Goal: Task Accomplishment & Management: Use online tool/utility

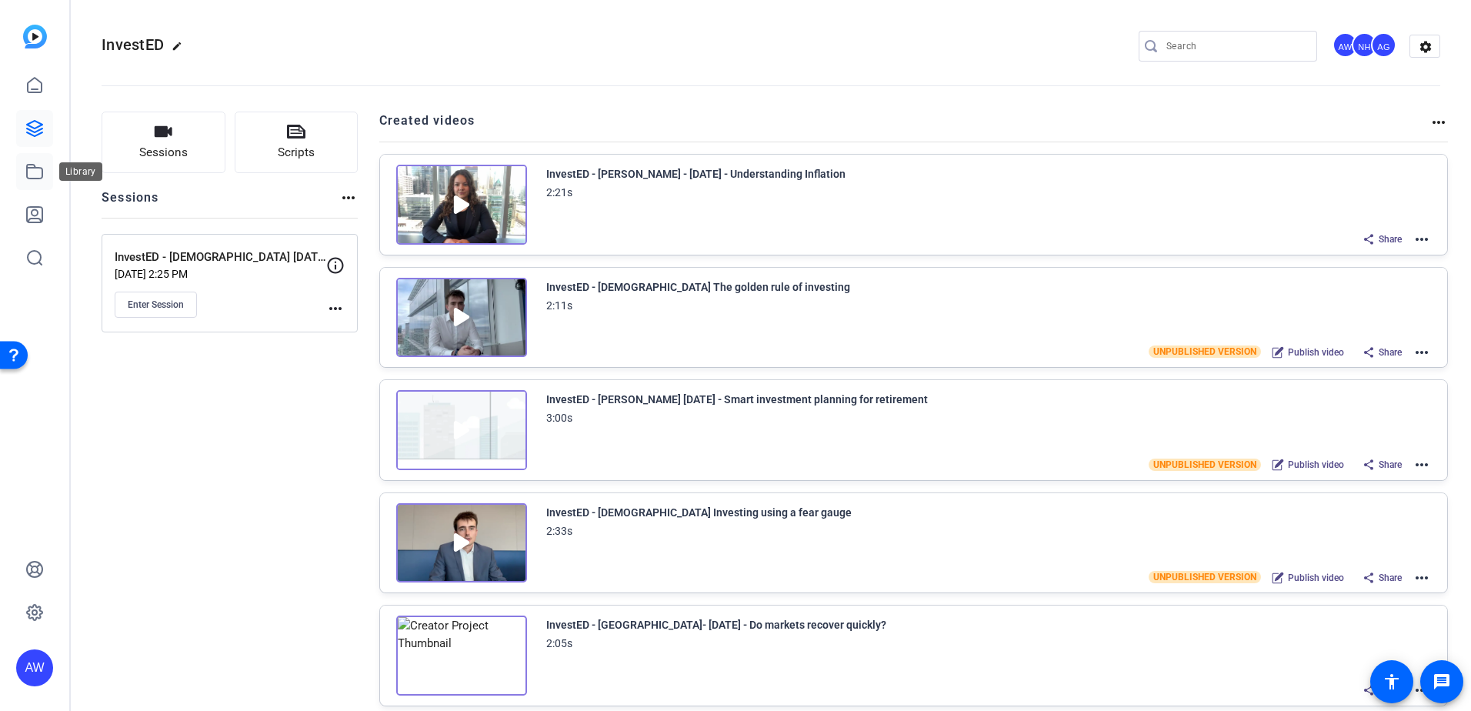
click at [39, 176] on icon at bounding box center [34, 171] width 18 height 18
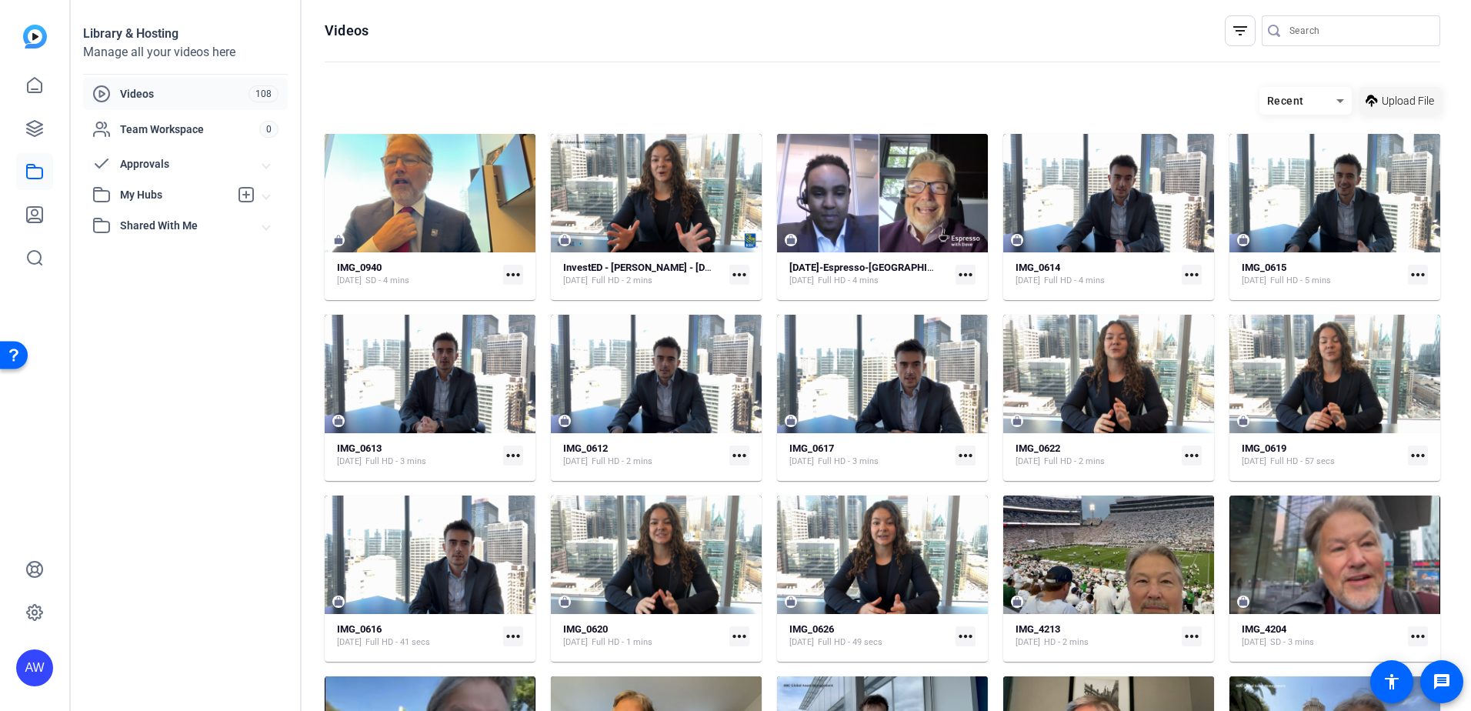
click at [1411, 97] on span "Upload File" at bounding box center [1408, 101] width 52 height 16
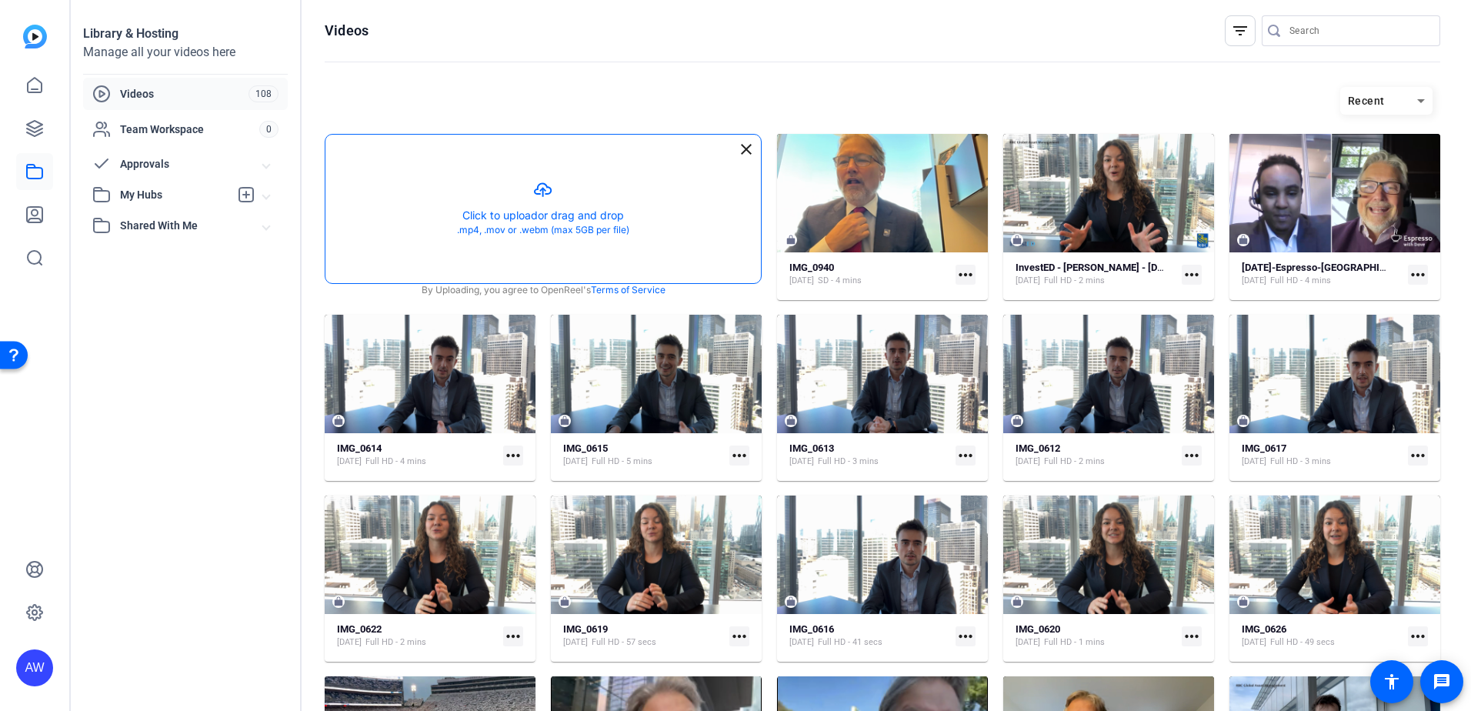
click at [504, 220] on button "button" at bounding box center [543, 209] width 436 height 149
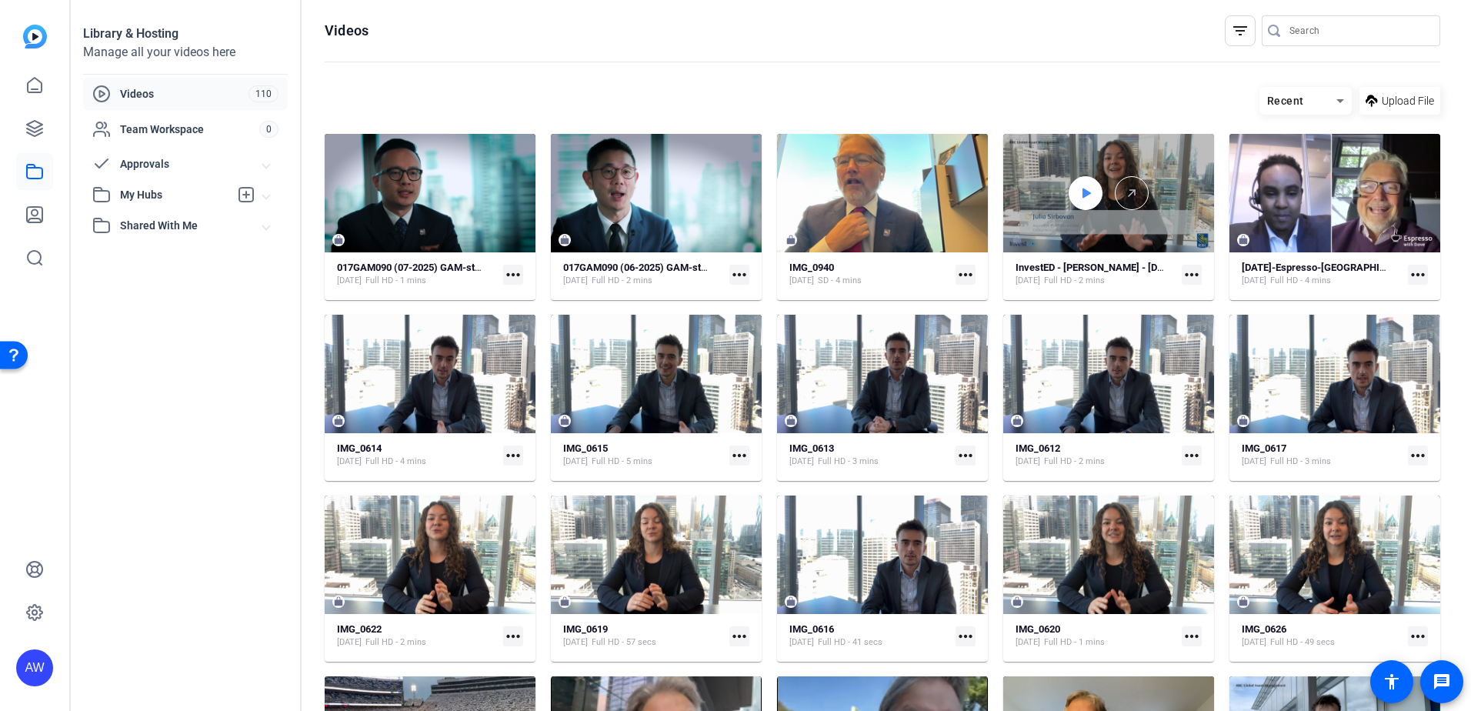
click at [1087, 195] on div at bounding box center [1086, 193] width 34 height 34
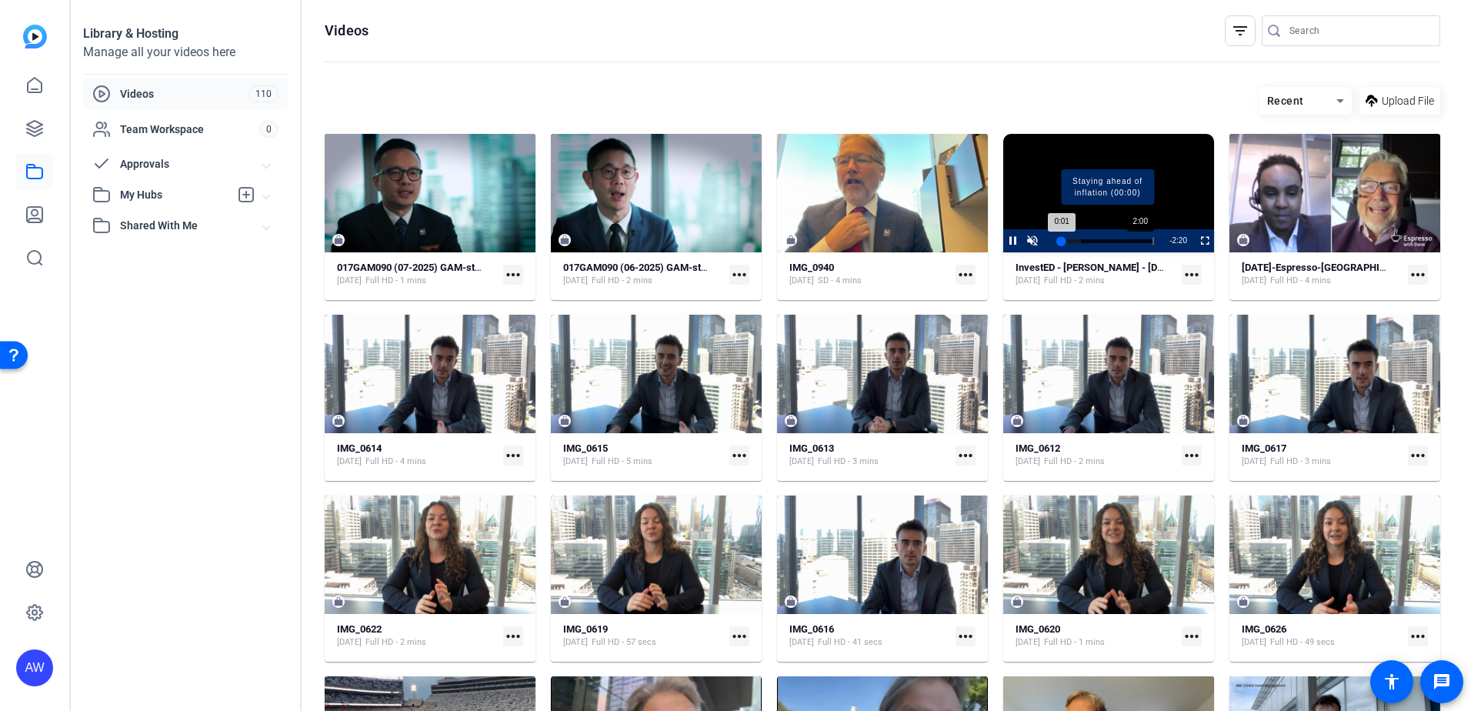
click at [1135, 240] on div "Progress Bar" at bounding box center [1107, 241] width 93 height 8
click at [1003, 242] on span "Video Player" at bounding box center [1003, 240] width 0 height 23
click at [1195, 242] on span "Video Player" at bounding box center [1195, 240] width 0 height 23
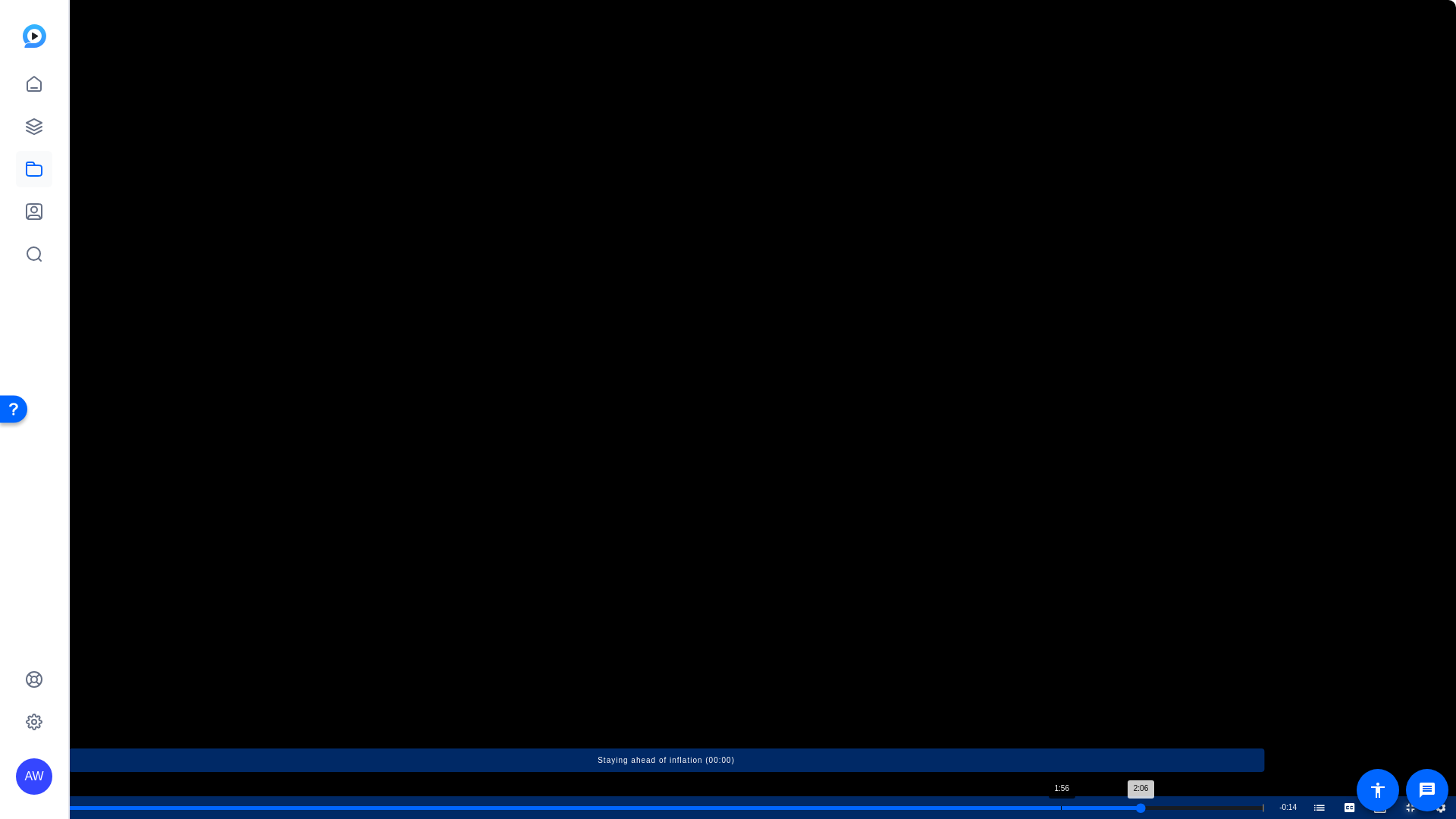
click at [1061, 700] on div "Loaded : 100.00% 1:56 2:06 Staying ahead of inflation (00:00)" at bounding box center [665, 808] width 1196 height 4
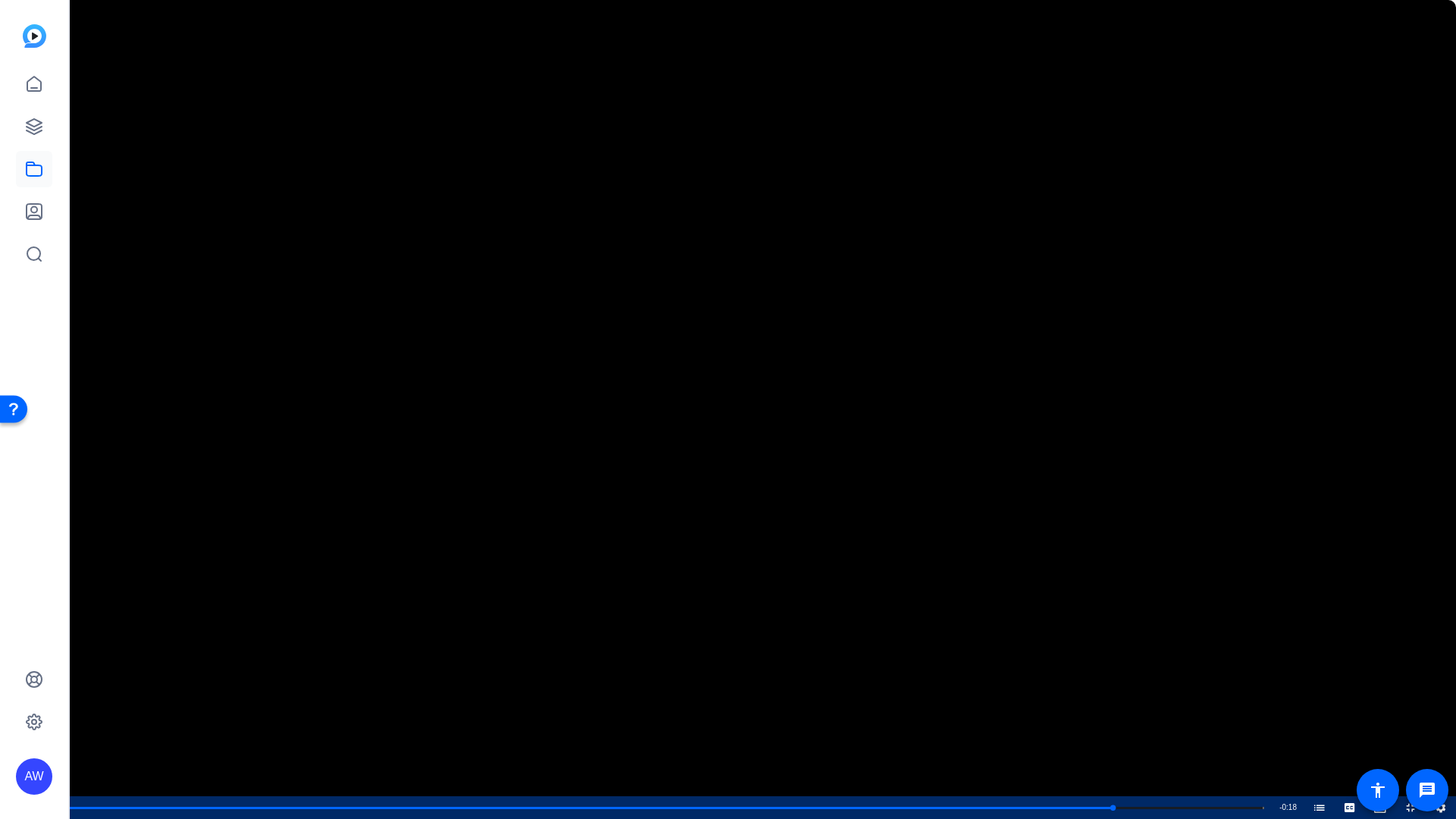
click at [699, 382] on video "Video Player" at bounding box center [728, 409] width 1456 height 819
click at [1229, 268] on video "Video Player" at bounding box center [728, 409] width 1456 height 819
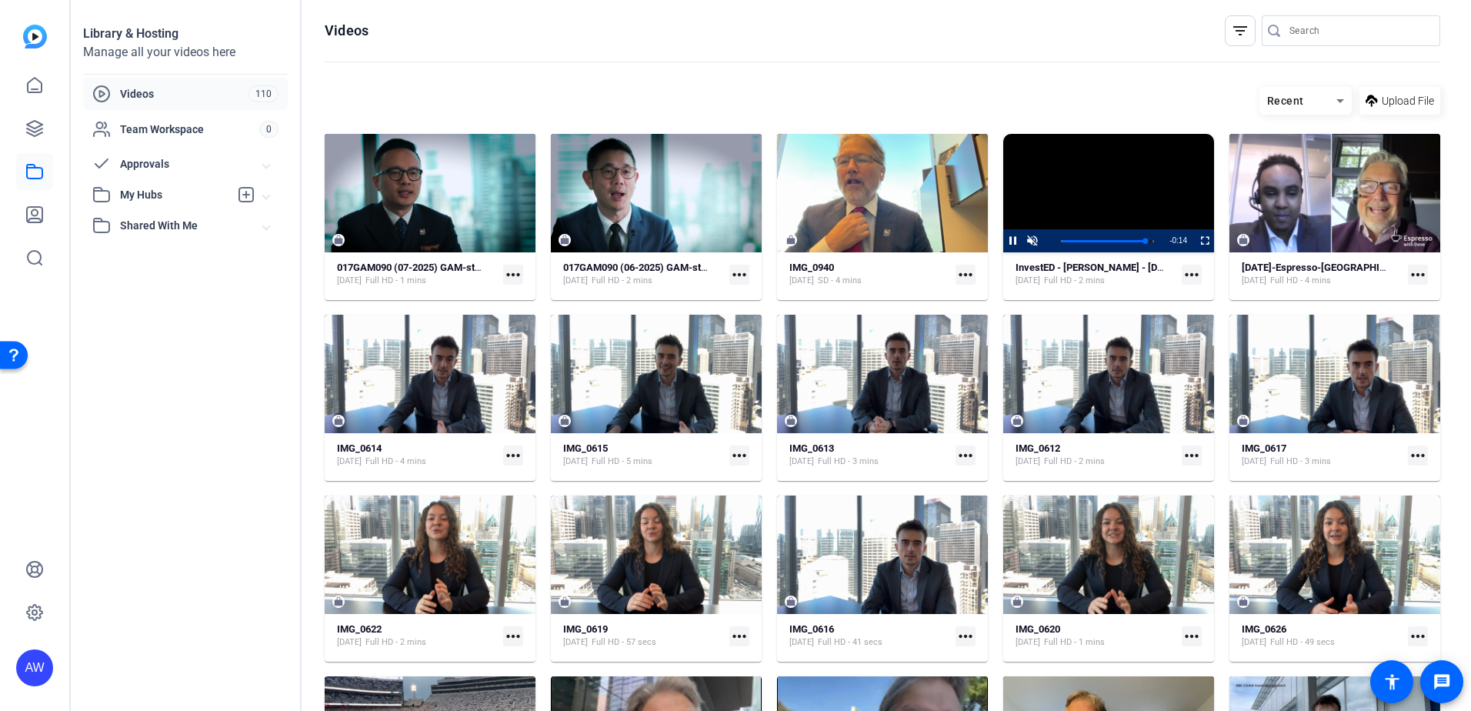
click at [1187, 269] on mat-icon "more_horiz" at bounding box center [1192, 275] width 20 height 20
click at [1200, 297] on span "Edit in Creator" at bounding box center [1220, 297] width 64 height 18
